Goal: Transaction & Acquisition: Purchase product/service

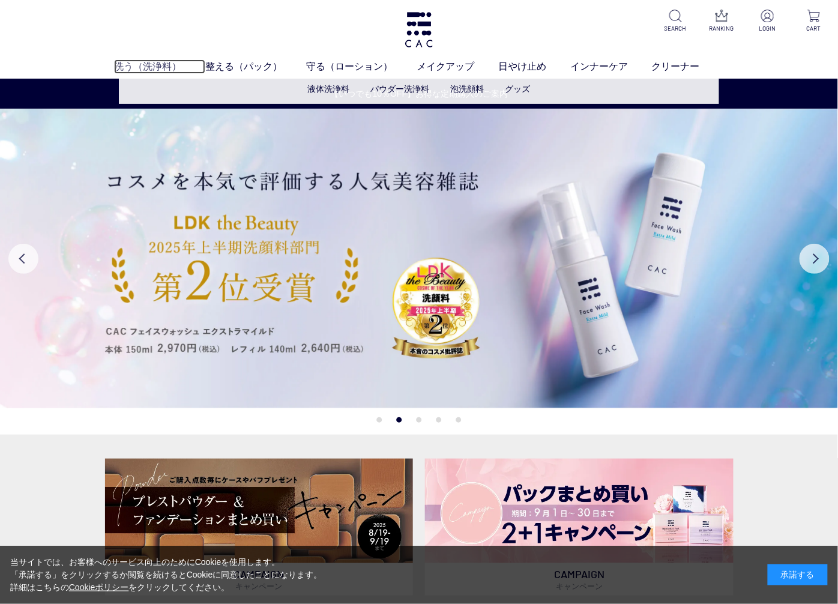
click at [139, 65] on link "洗う（洗浄料）" at bounding box center [159, 66] width 91 height 14
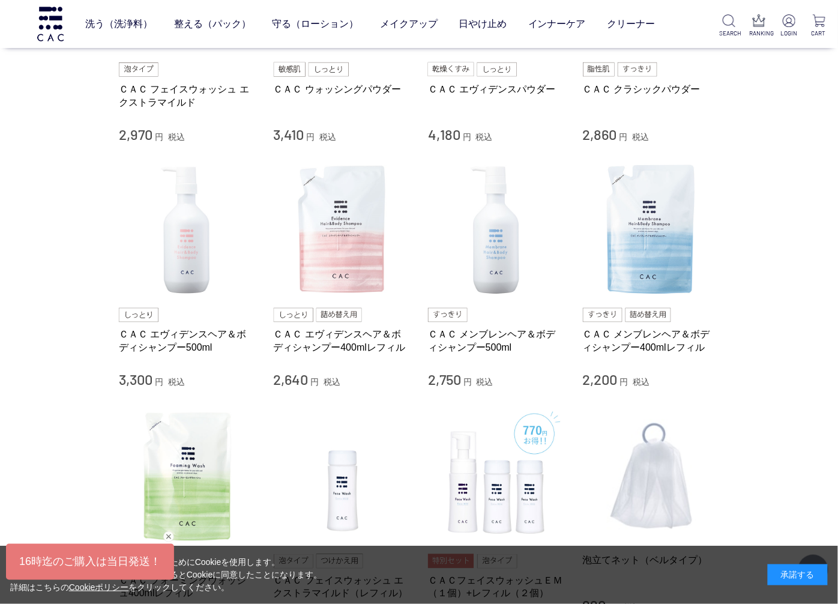
scroll to position [400, 0]
click at [168, 336] on link "ＣＡＣ エヴィデンスヘア＆ボディシャンプー500ml" at bounding box center [187, 340] width 137 height 26
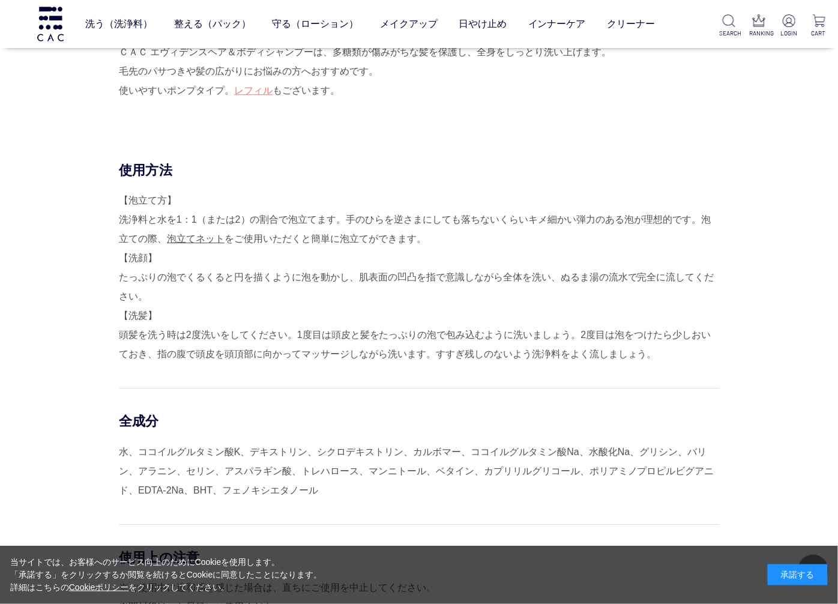
scroll to position [867, 0]
